Goal: Task Accomplishment & Management: Manage account settings

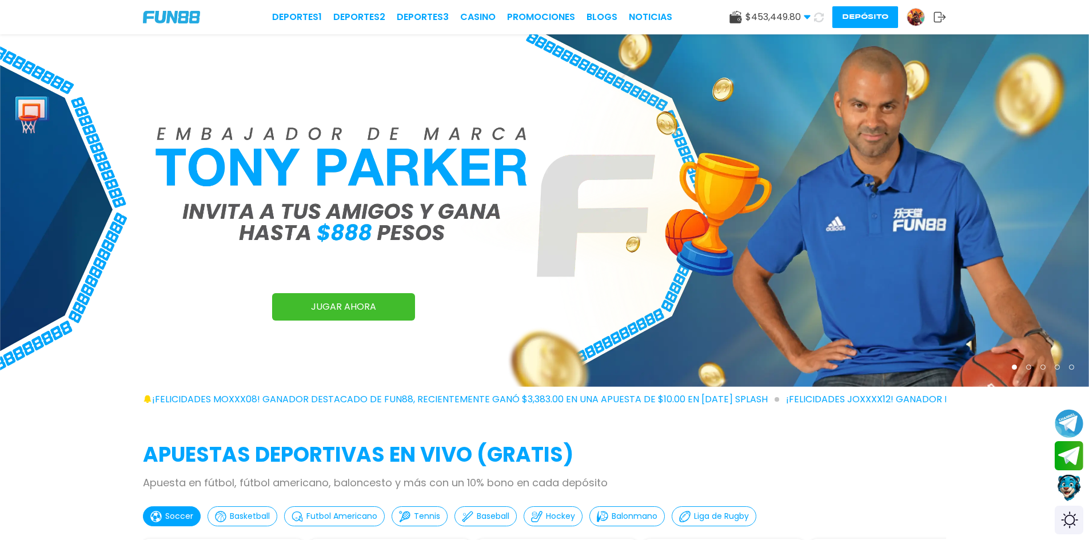
click at [865, 16] on button "Depósito" at bounding box center [865, 17] width 66 height 22
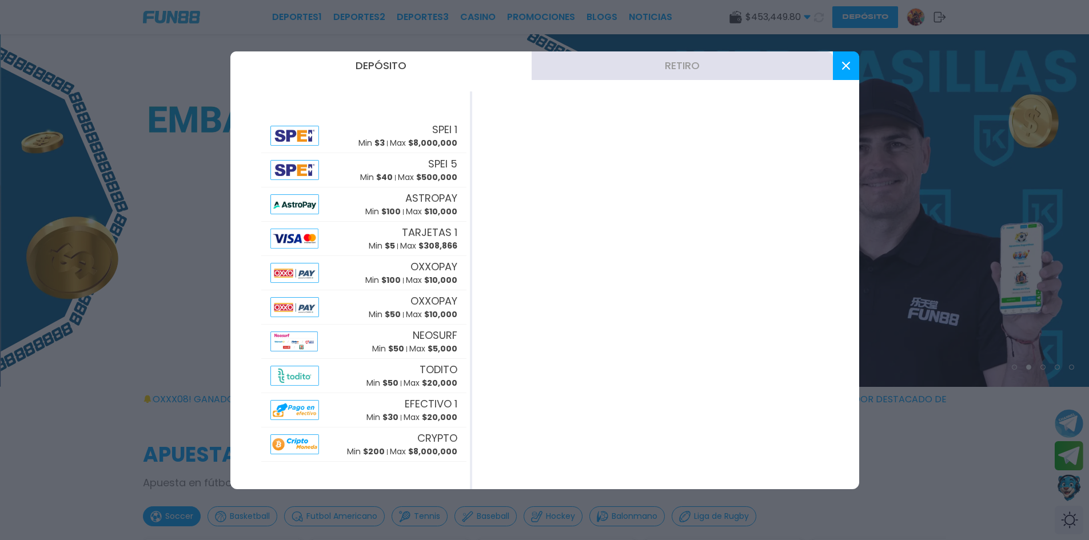
click at [693, 62] on button "Retiro" at bounding box center [682, 65] width 301 height 29
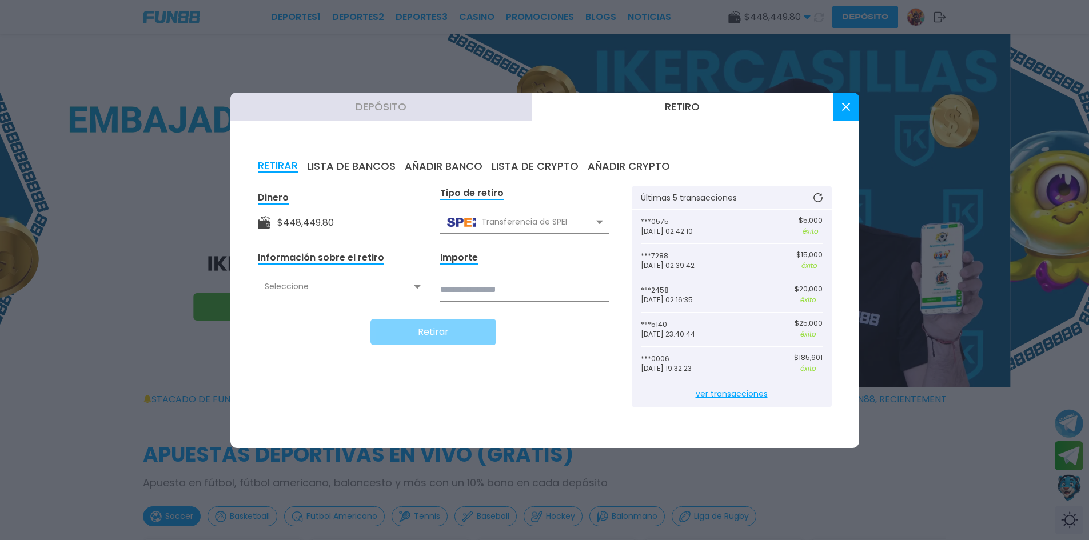
click at [342, 320] on div "Retirar" at bounding box center [433, 332] width 351 height 26
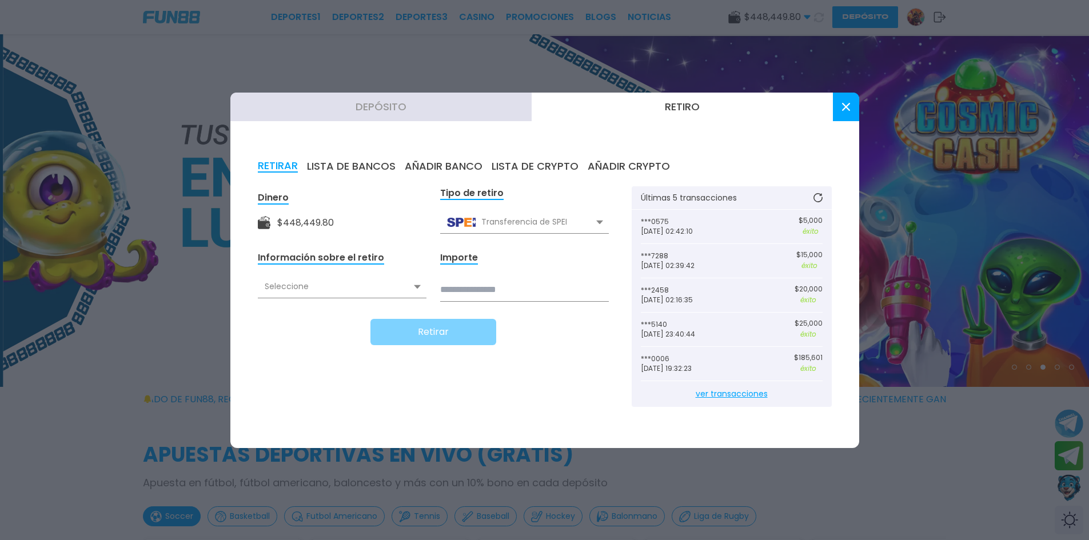
click at [410, 285] on div "Seleccione" at bounding box center [342, 287] width 169 height 22
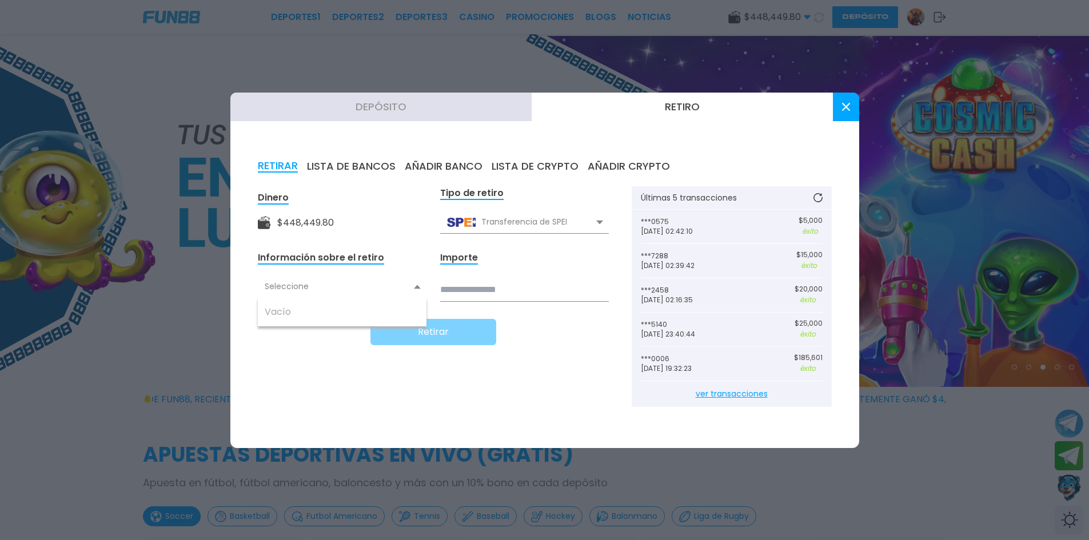
click at [420, 283] on div "Seleccione" at bounding box center [342, 287] width 169 height 22
click at [307, 287] on div "Seleccione" at bounding box center [342, 287] width 169 height 22
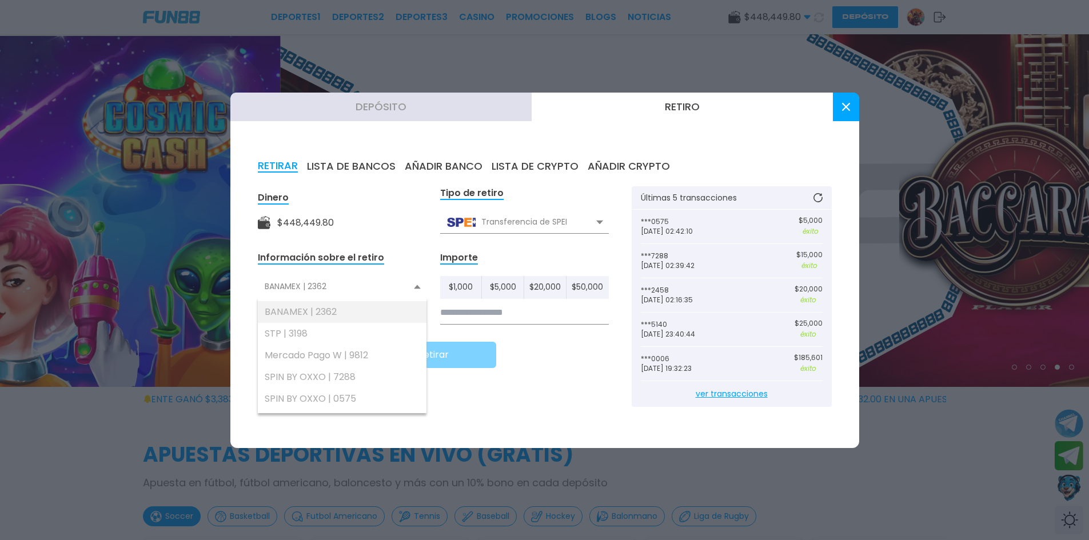
scroll to position [57, 0]
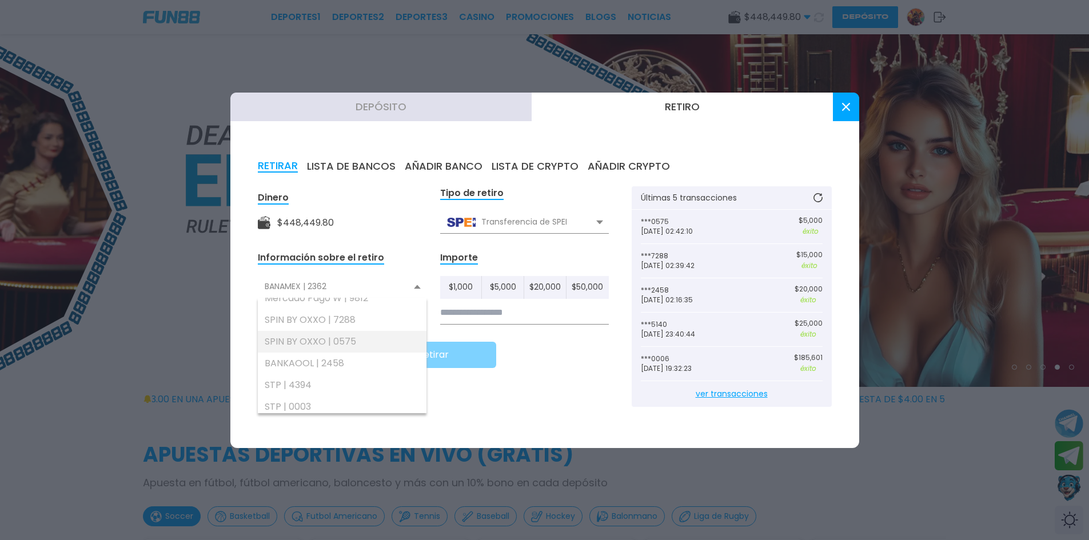
click at [350, 337] on div "SPIN BY OXXO | 0575" at bounding box center [342, 342] width 169 height 22
click at [501, 315] on input at bounding box center [524, 312] width 169 height 23
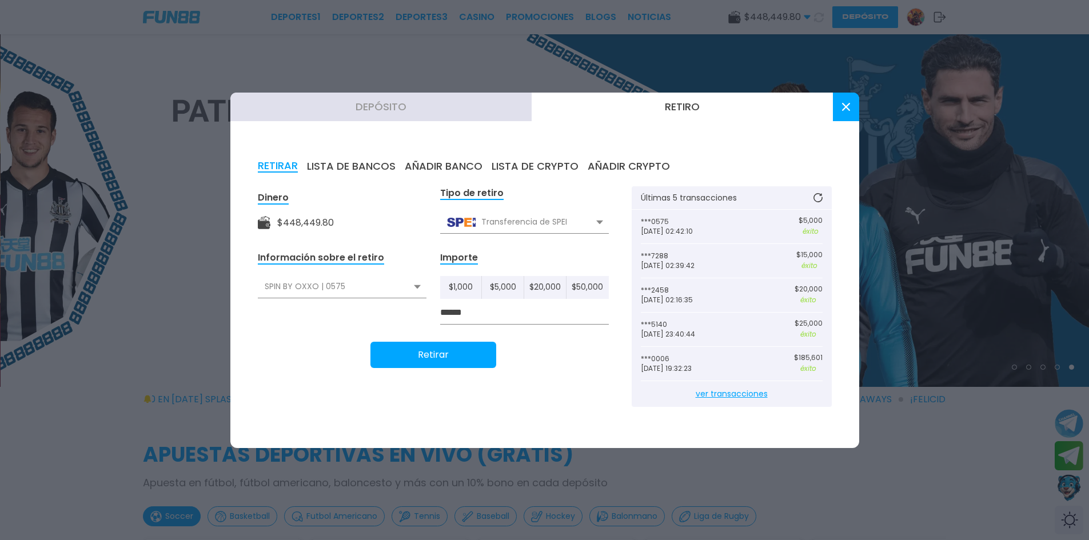
click at [464, 356] on button "Retirar" at bounding box center [433, 355] width 126 height 26
click at [336, 286] on div "SPIN BY OXXO | 0575" at bounding box center [342, 287] width 169 height 22
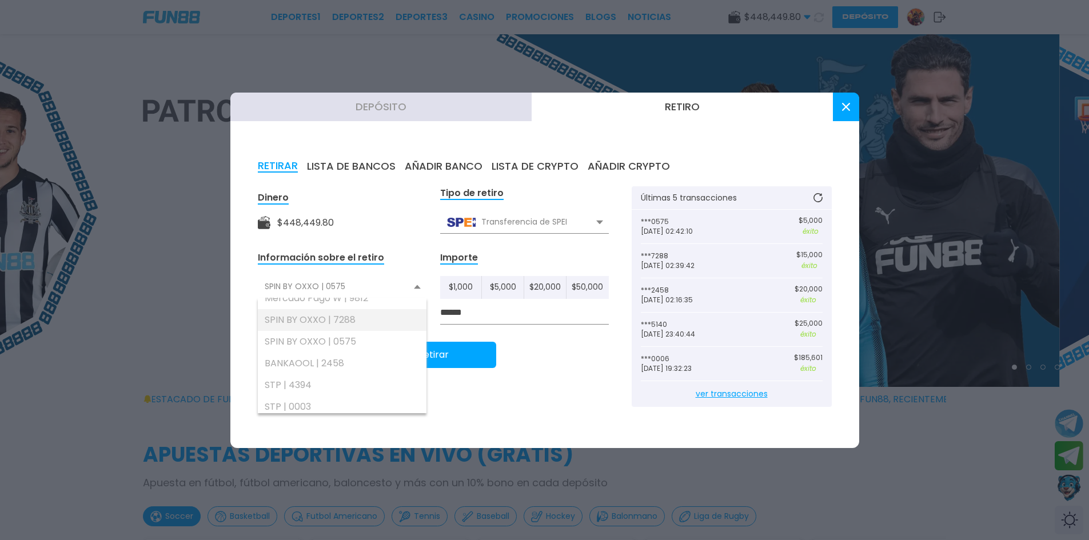
click at [346, 318] on div "SPIN BY OXXO | 7288" at bounding box center [342, 320] width 169 height 22
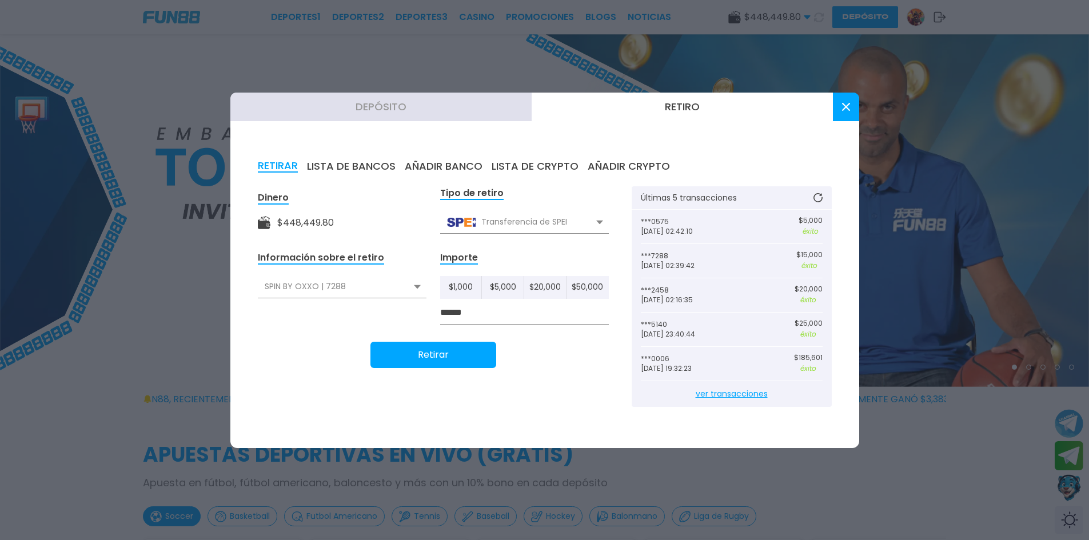
drag, startPoint x: 442, startPoint y: 312, endPoint x: 426, endPoint y: 310, distance: 16.1
click at [426, 310] on form "Dinero $ 448,449.80 Tipo de retiro Transferencia de SPEI Transferencia de SPEI …" at bounding box center [433, 277] width 351 height 182
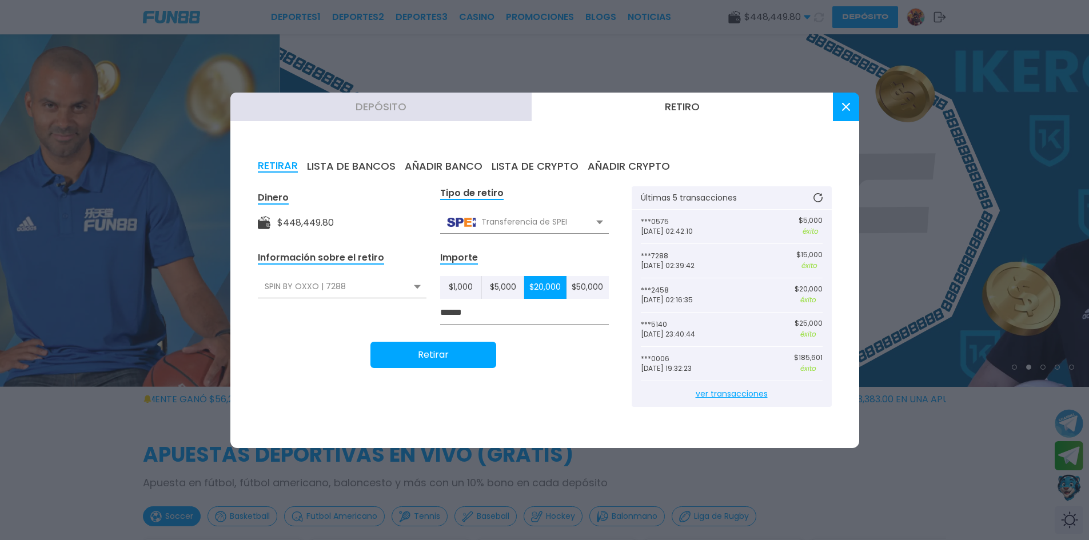
type input "******"
click at [448, 358] on button "Retirar" at bounding box center [433, 355] width 126 height 26
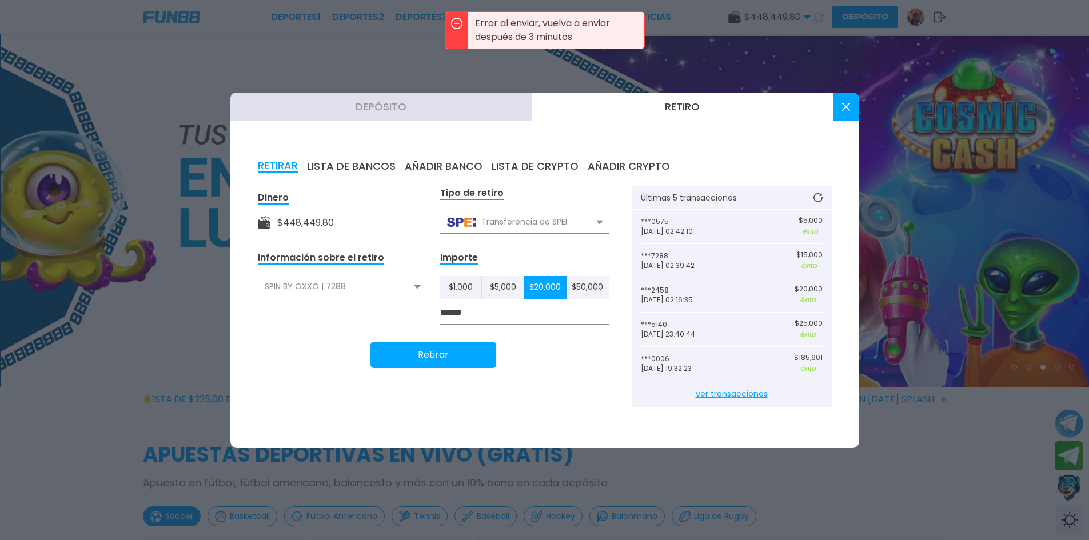
click at [848, 110] on icon at bounding box center [846, 107] width 8 height 8
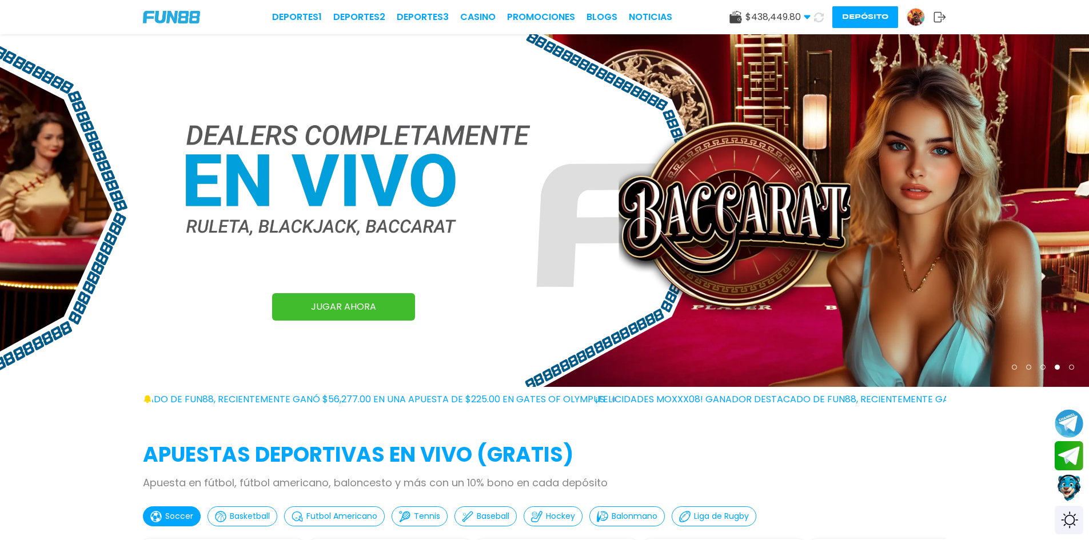
click at [856, 16] on button "Depósito" at bounding box center [865, 17] width 66 height 22
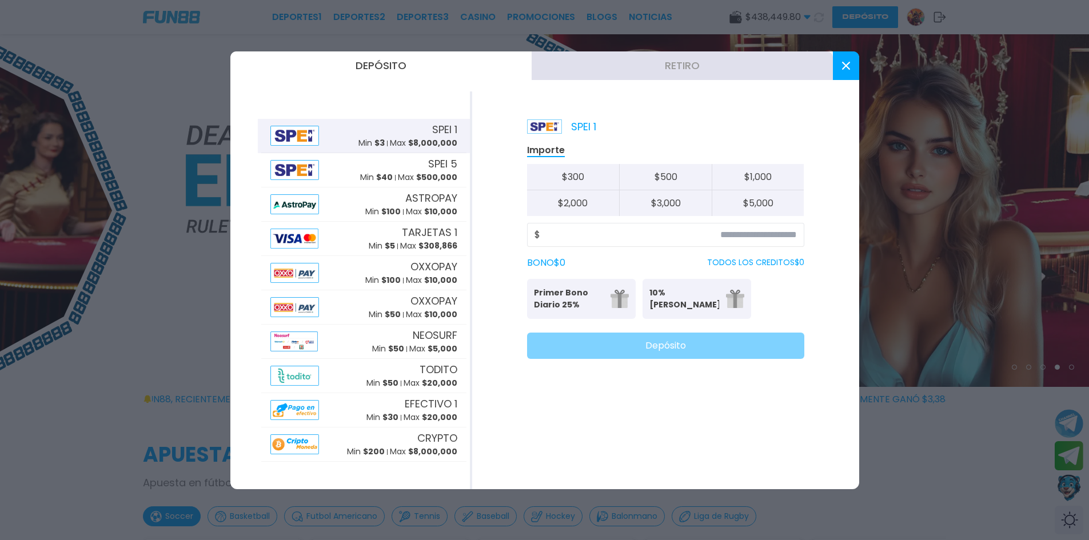
click at [663, 71] on button "Retiro" at bounding box center [682, 65] width 301 height 29
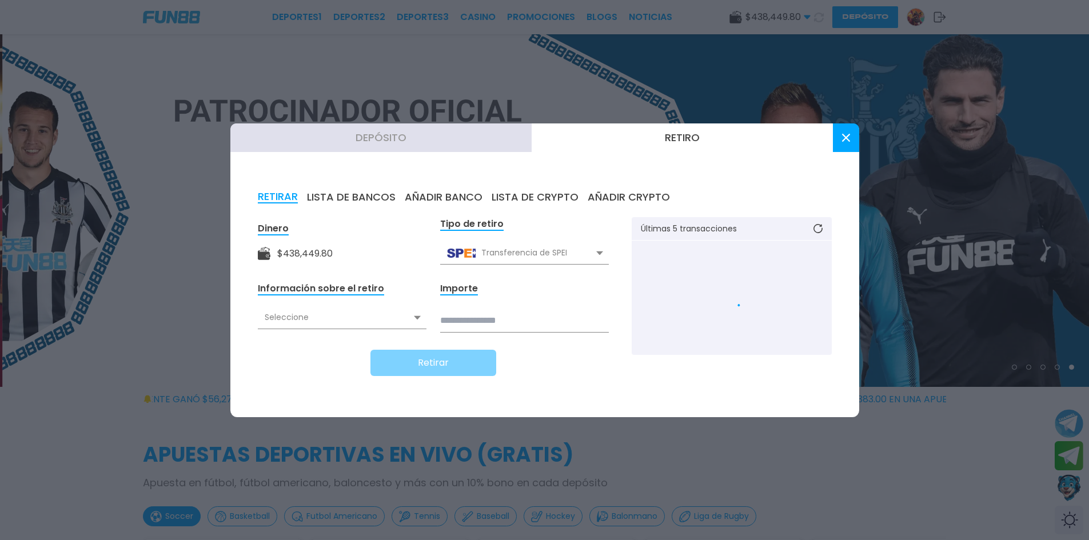
click at [345, 319] on div "Seleccione" at bounding box center [342, 318] width 169 height 22
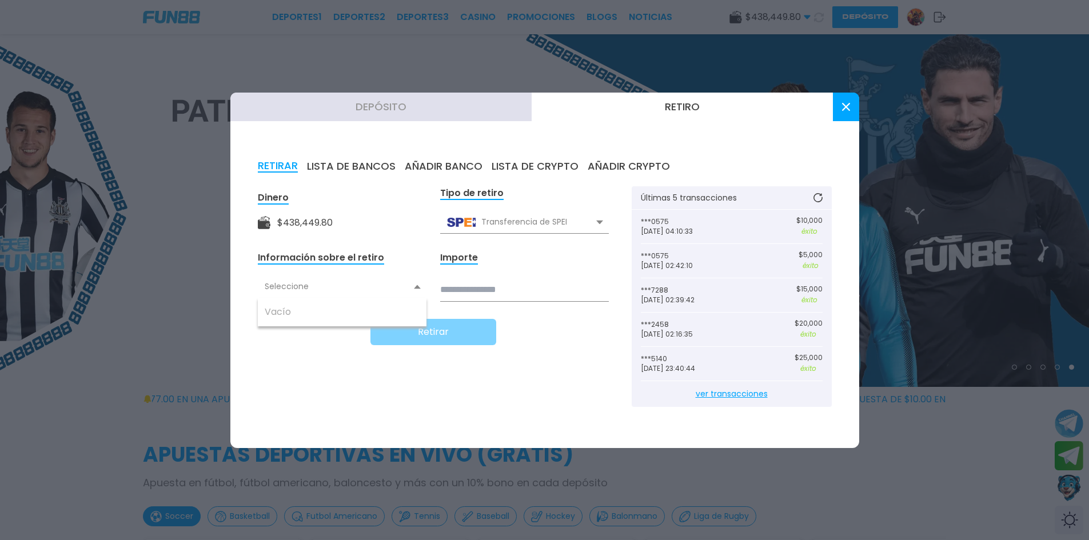
click at [418, 284] on div "Seleccione" at bounding box center [342, 287] width 169 height 22
click at [301, 286] on div "Seleccione" at bounding box center [342, 287] width 169 height 22
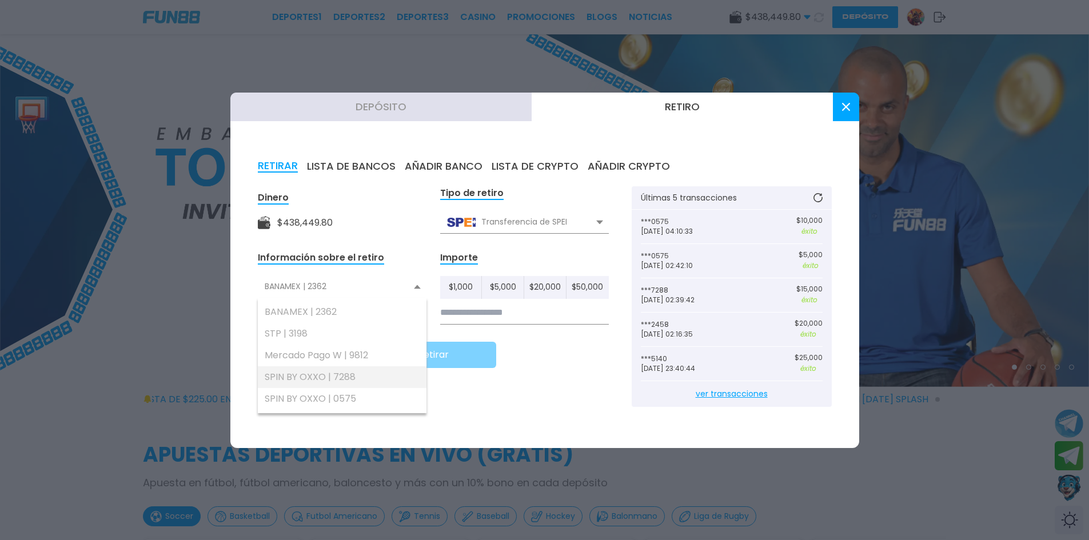
click at [345, 376] on div "SPIN BY OXXO | 7288" at bounding box center [342, 377] width 169 height 22
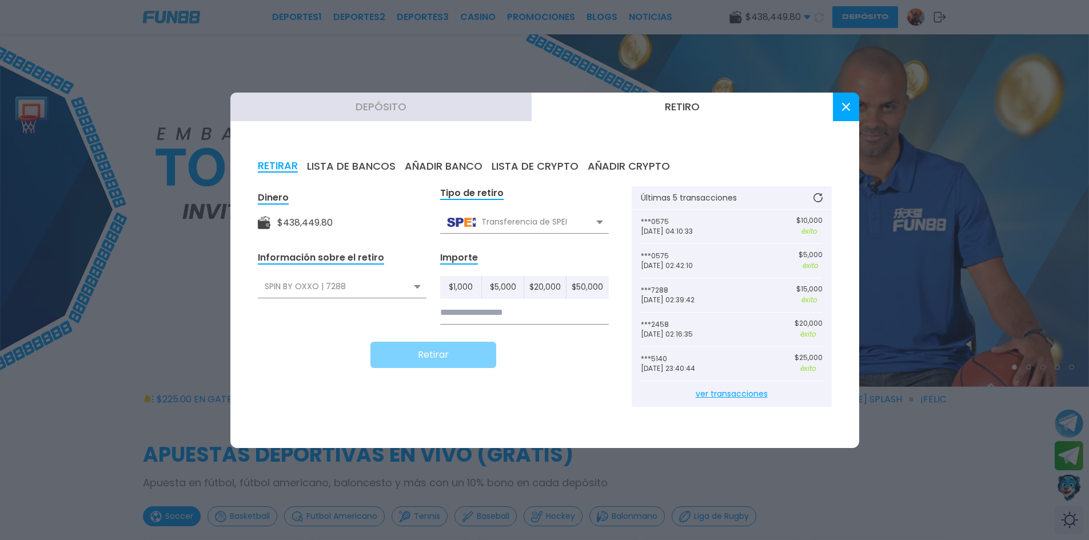
click at [458, 315] on input at bounding box center [524, 312] width 169 height 23
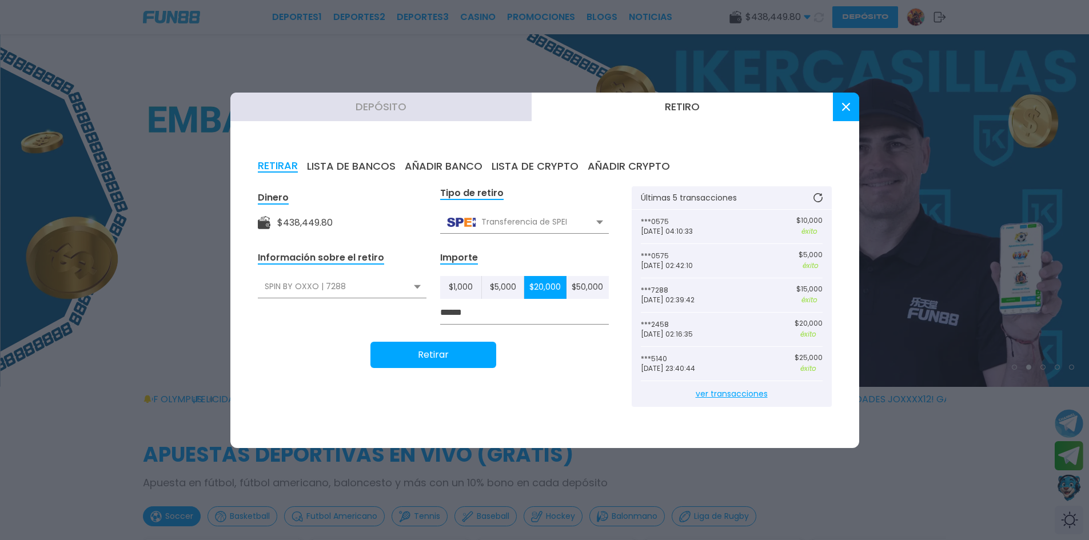
type input "******"
click at [442, 355] on button "Retirar" at bounding box center [433, 355] width 126 height 26
